Goal: Find specific page/section: Find specific page/section

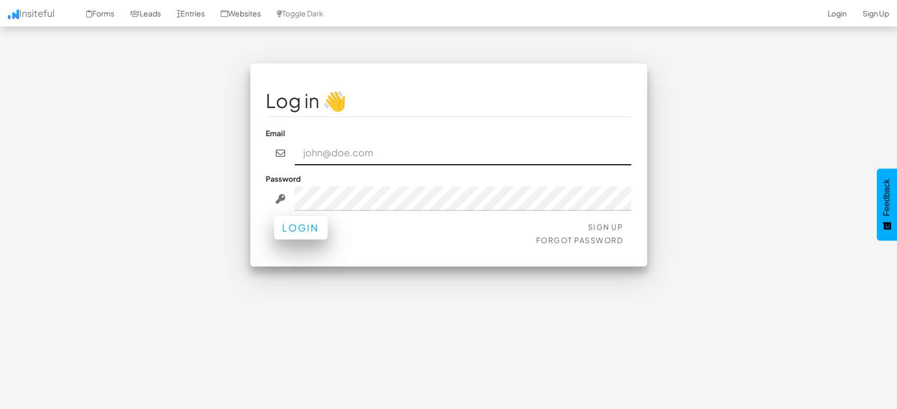
type input "[EMAIL_ADDRESS][DOMAIN_NAME]"
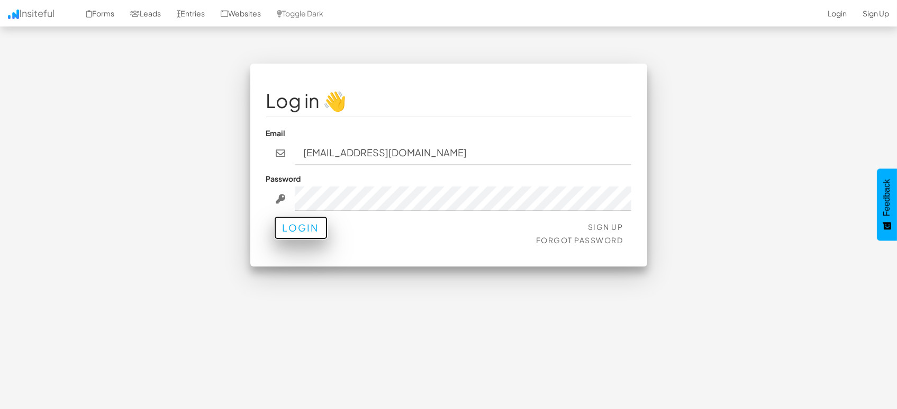
click at [311, 227] on button "Login" at bounding box center [300, 227] width 53 height 23
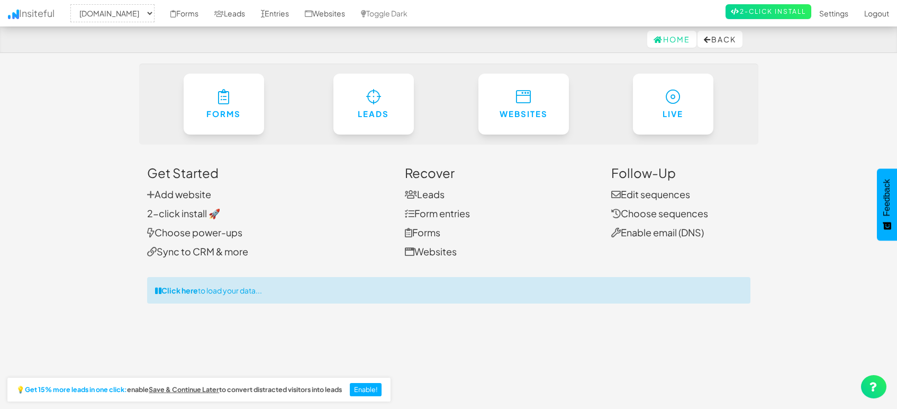
select select "1505"
click at [274, 4] on link "Entries" at bounding box center [275, 13] width 44 height 26
click at [277, 10] on link "Entries" at bounding box center [275, 13] width 44 height 26
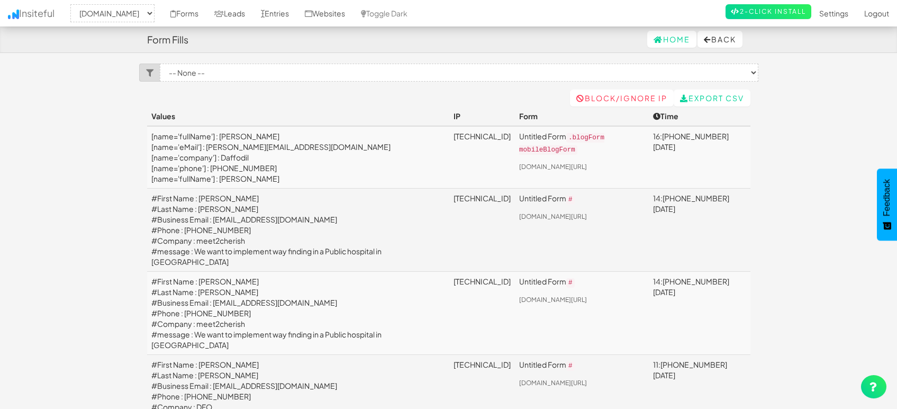
select select "1505"
click at [240, 14] on link "Leads" at bounding box center [229, 13] width 47 height 26
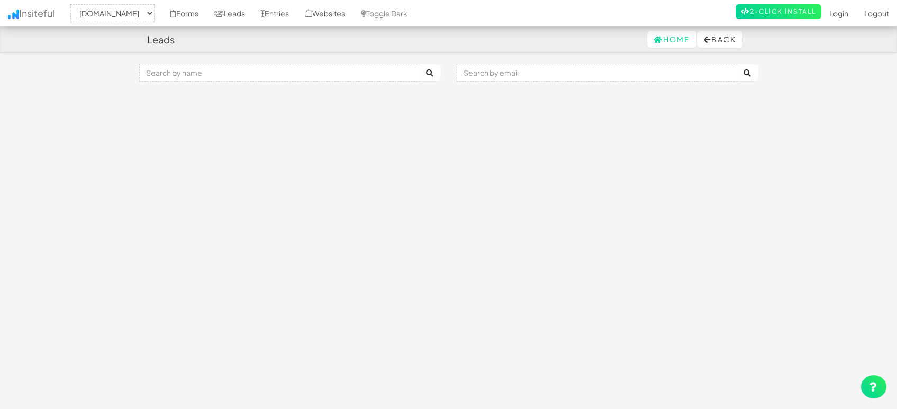
select select "1505"
